Goal: Task Accomplishment & Management: Manage account settings

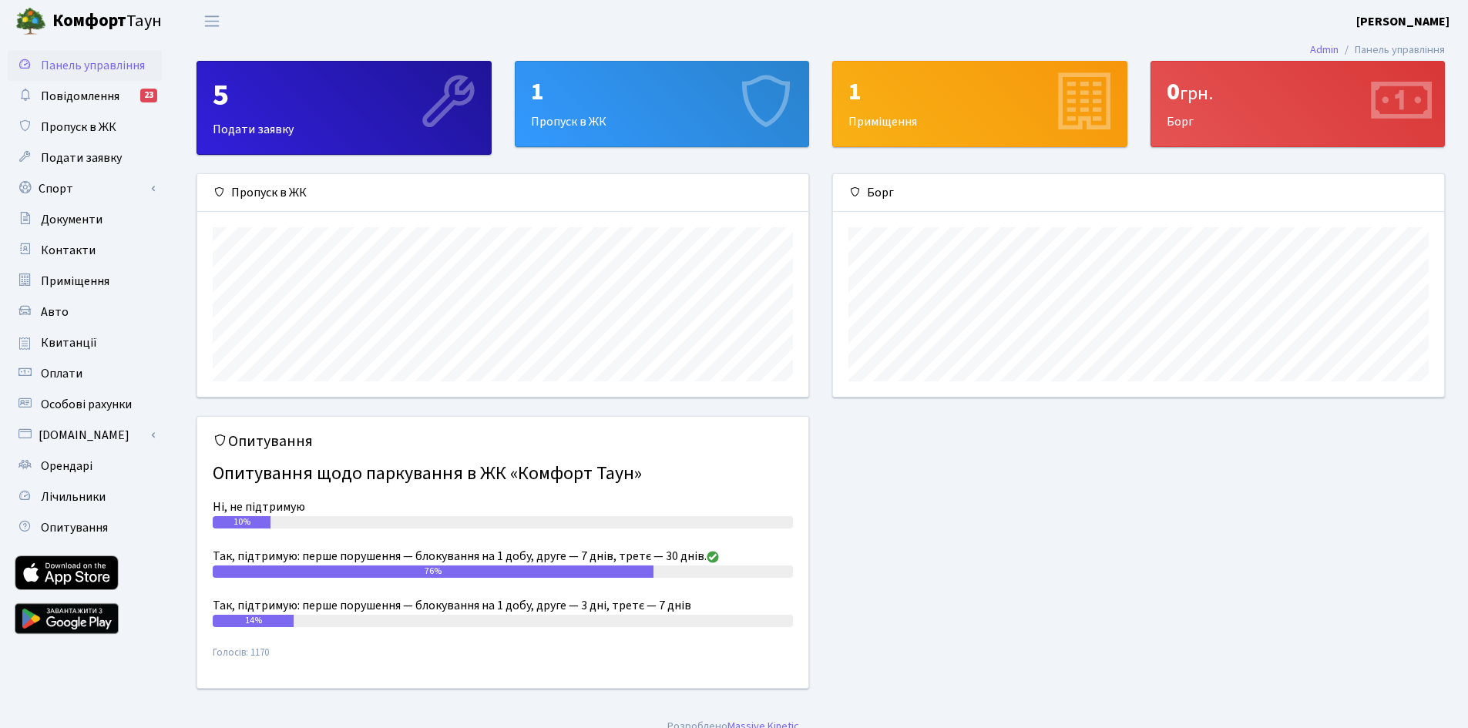
scroll to position [223, 611]
click at [86, 464] on span "Орендарі" at bounding box center [67, 466] width 52 height 17
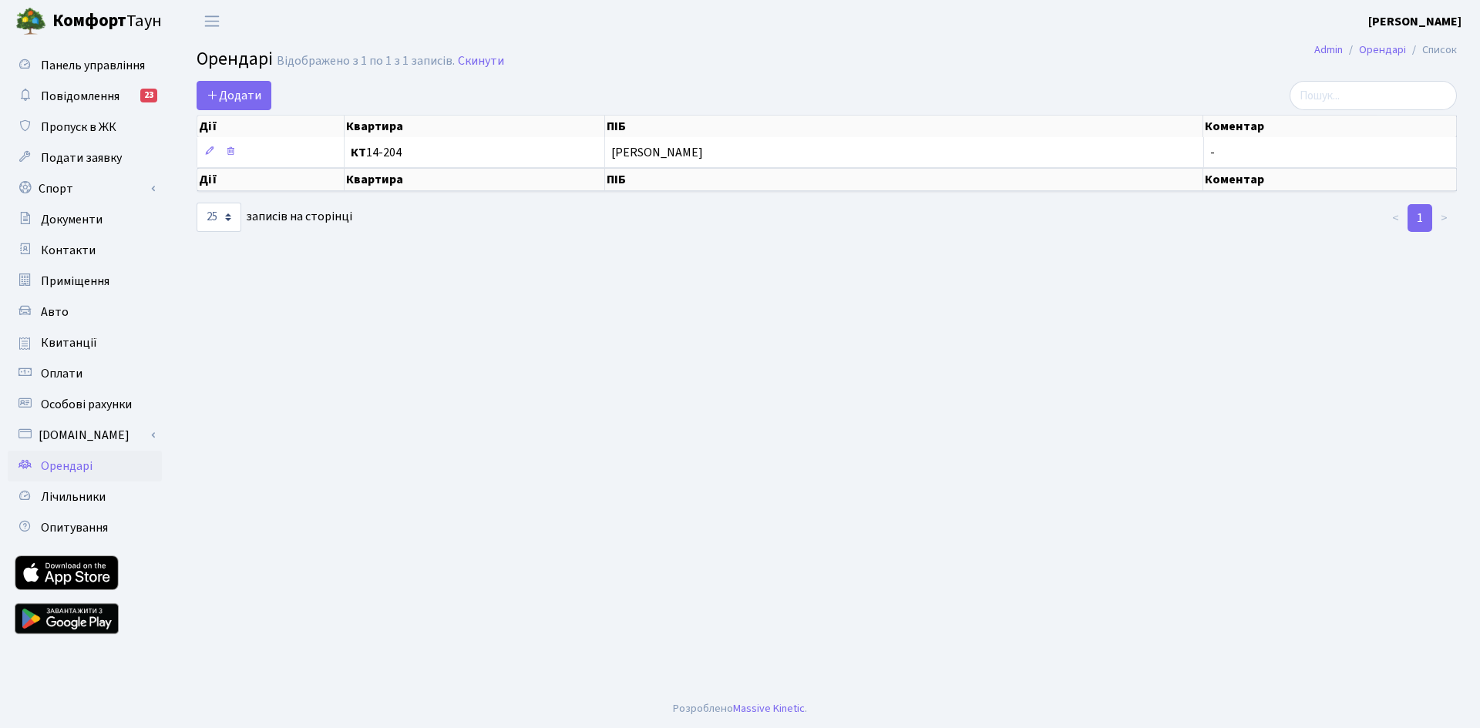
select select "25"
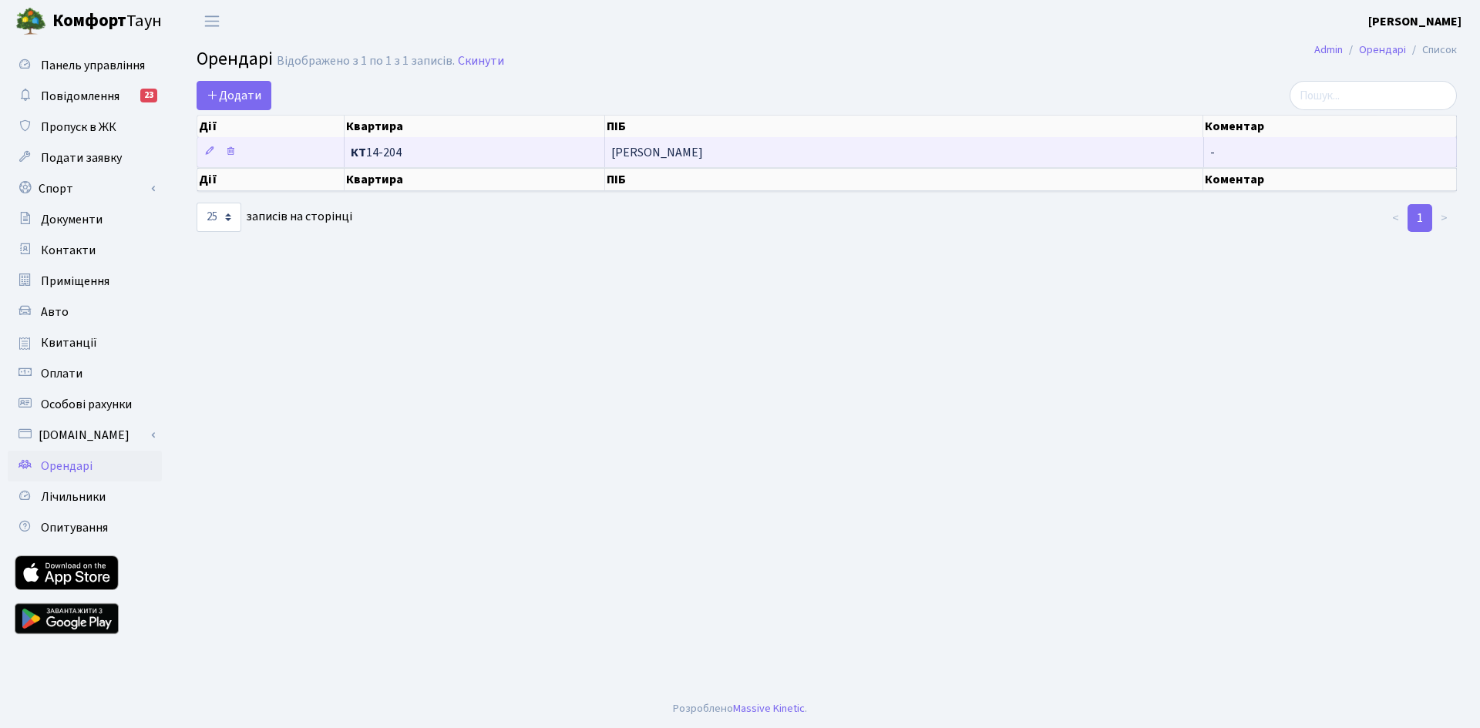
click at [413, 156] on span "КТ 14-204" at bounding box center [475, 152] width 248 height 12
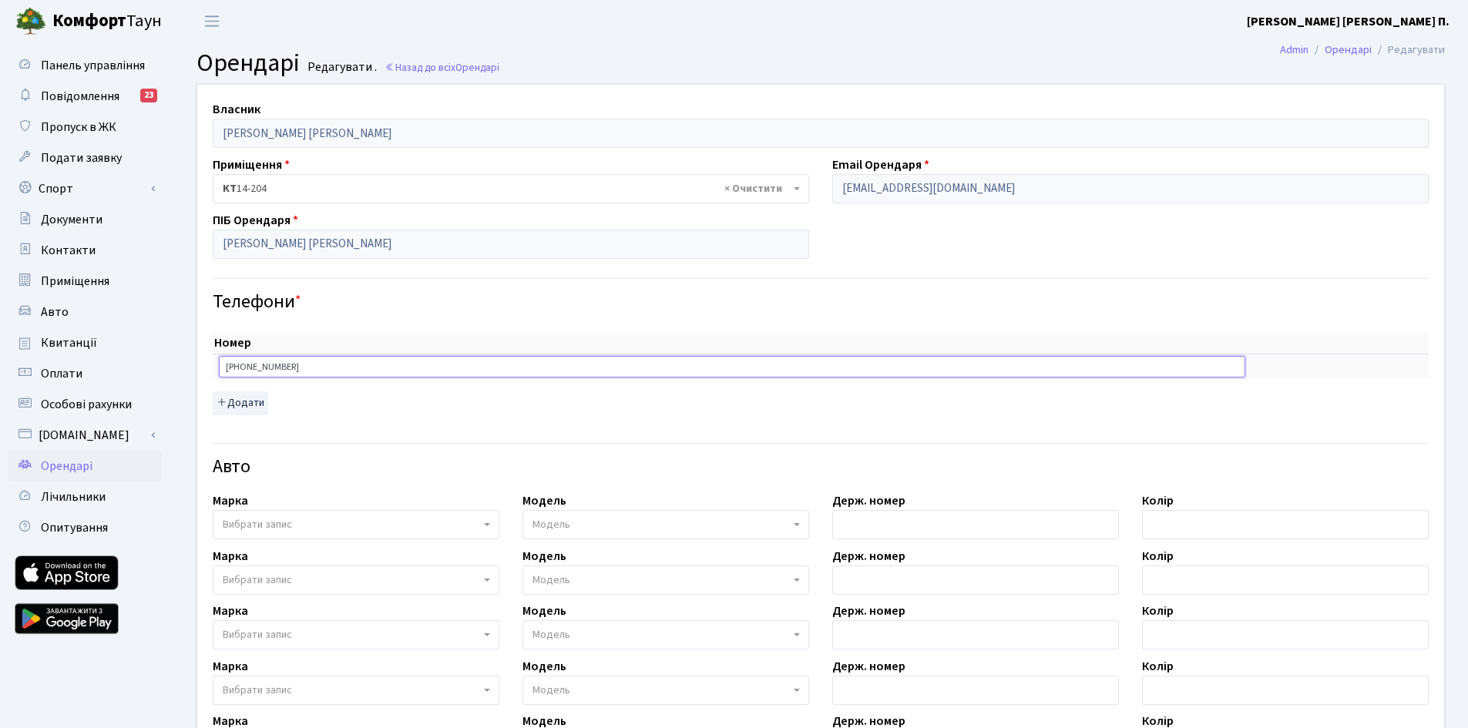
click at [306, 363] on input "[PHONE_NUMBER]" at bounding box center [732, 367] width 1027 height 22
drag, startPoint x: 306, startPoint y: 365, endPoint x: 246, endPoint y: 365, distance: 60.1
click at [246, 365] on input "[PHONE_NUMBER]" at bounding box center [732, 367] width 1027 height 22
paste input "075501729"
click at [250, 366] on input "[PHONE_NUMBER]" at bounding box center [732, 367] width 1027 height 22
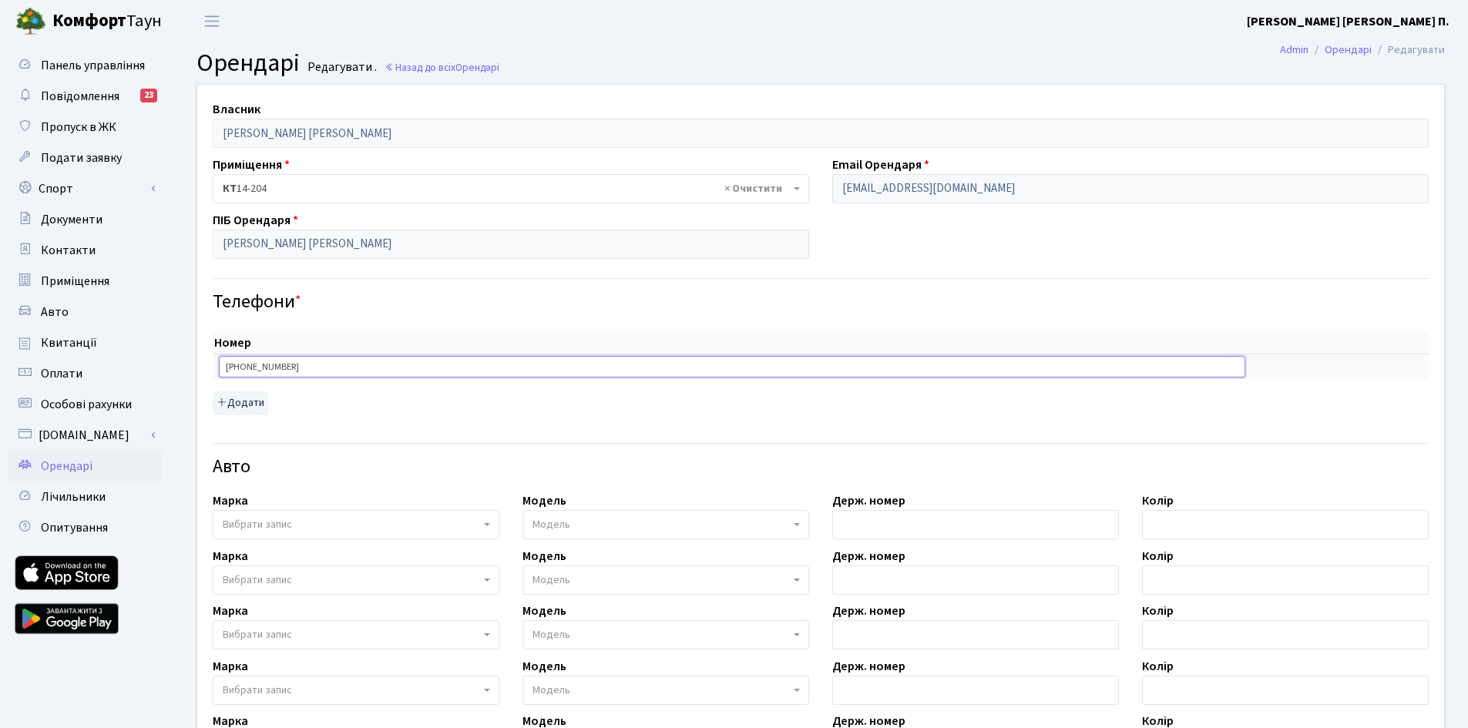
type input "[PHONE_NUMBER]"
click at [371, 341] on th "Номер" at bounding box center [732, 343] width 1039 height 22
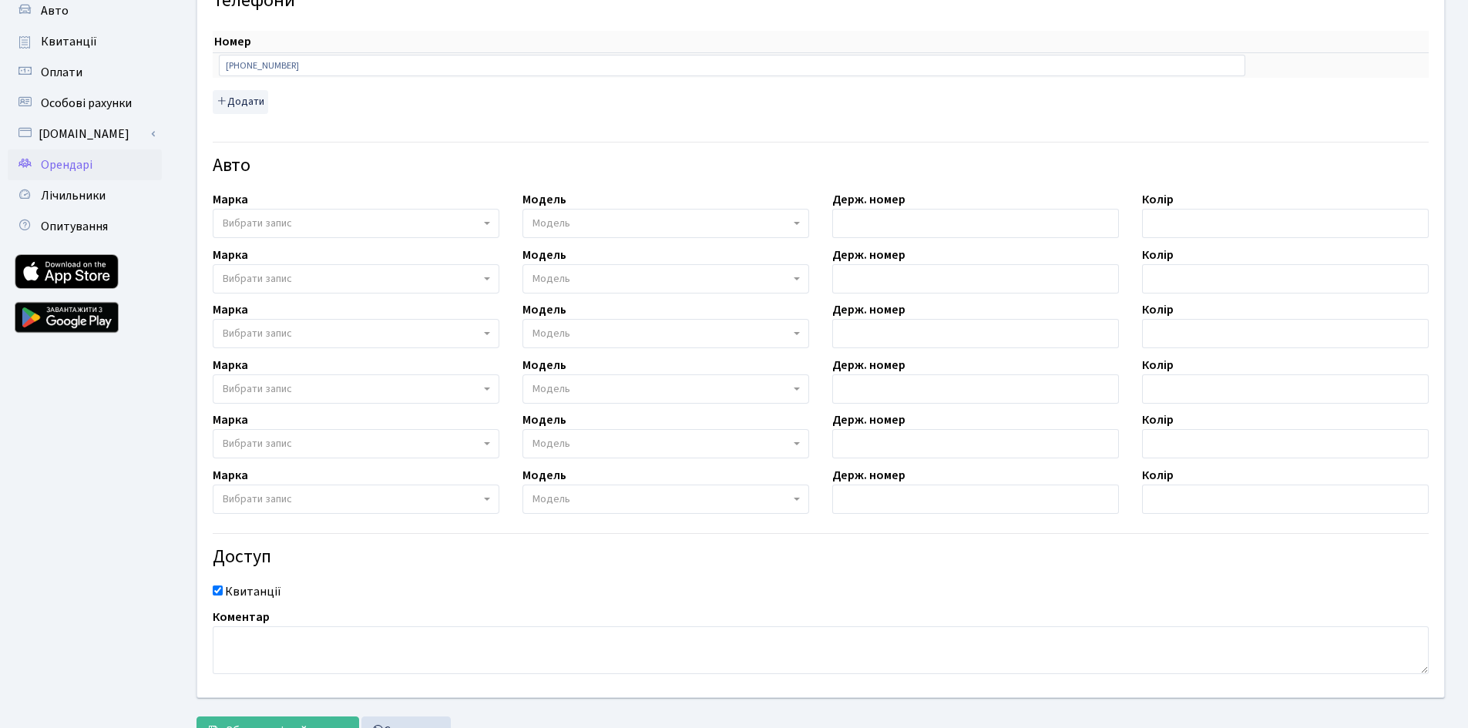
scroll to position [365, 0]
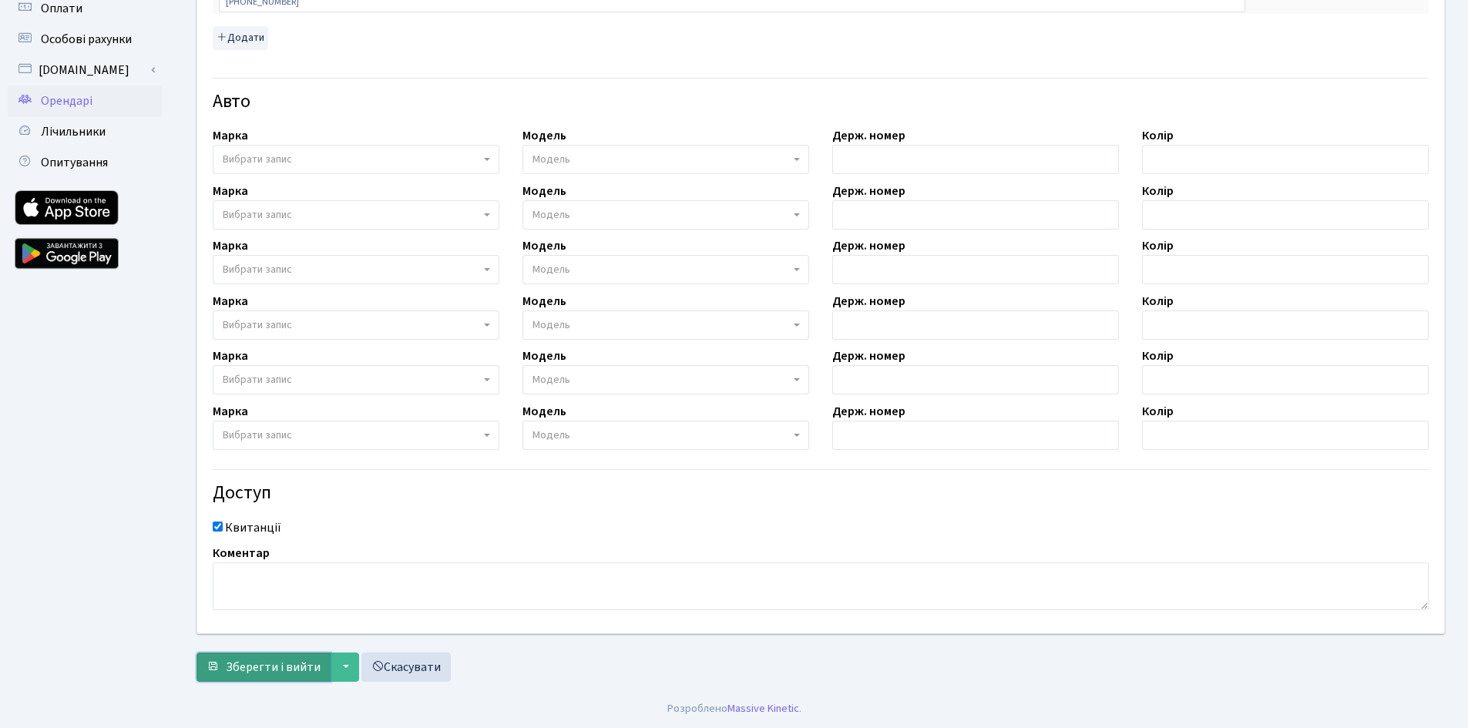
click at [234, 664] on span "Зберегти і вийти" at bounding box center [273, 667] width 95 height 17
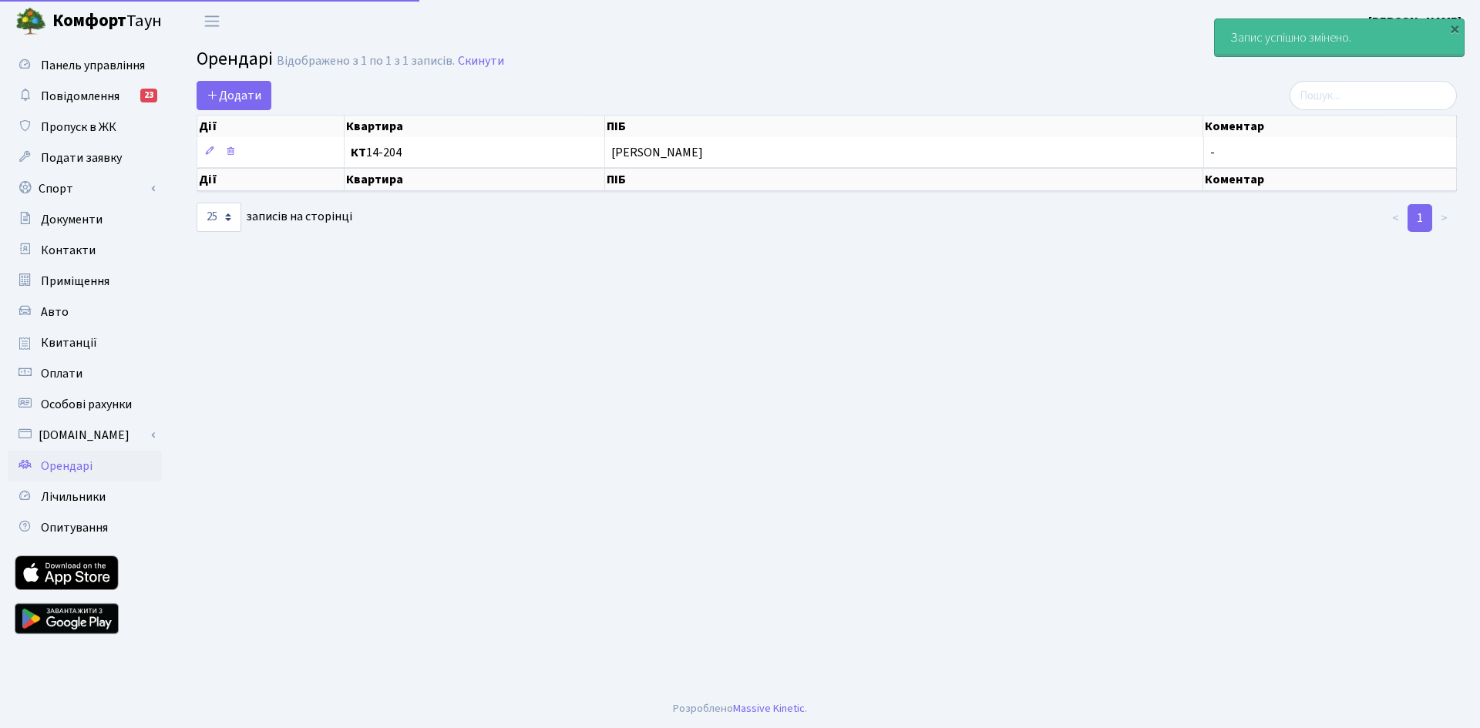
select select "25"
